Goal: Navigation & Orientation: Find specific page/section

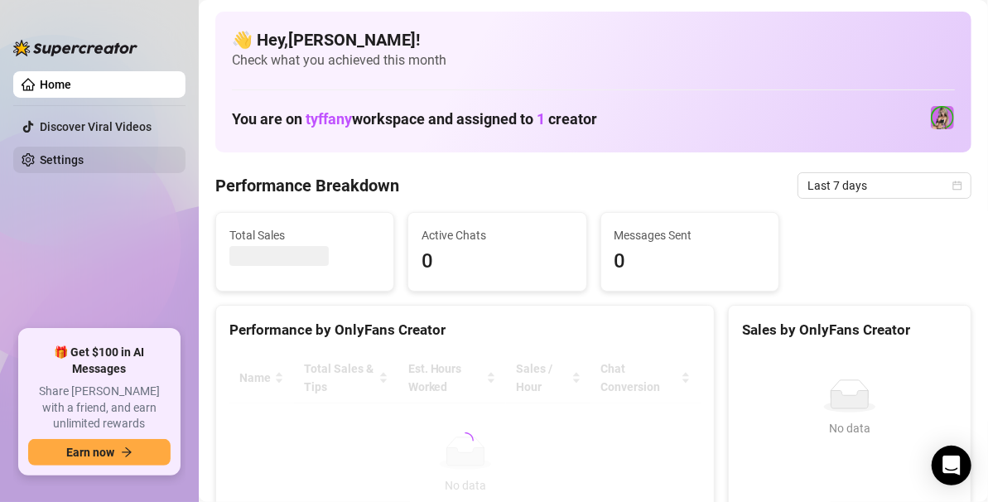
click at [70, 159] on link "Settings" at bounding box center [62, 159] width 44 height 13
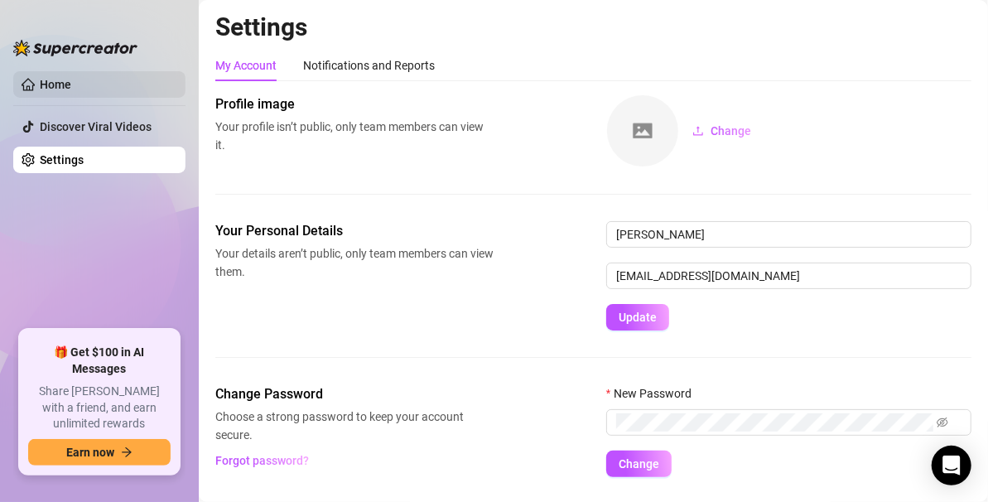
click at [71, 90] on link "Home" at bounding box center [55, 84] width 31 height 13
